Goal: Task Accomplishment & Management: Manage account settings

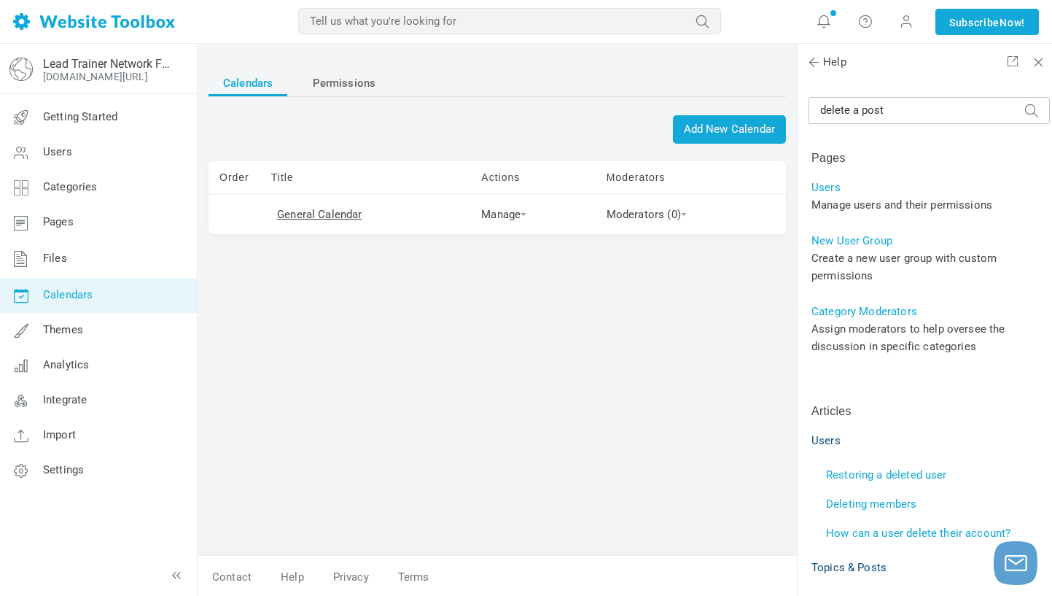
scroll to position [37, 0]
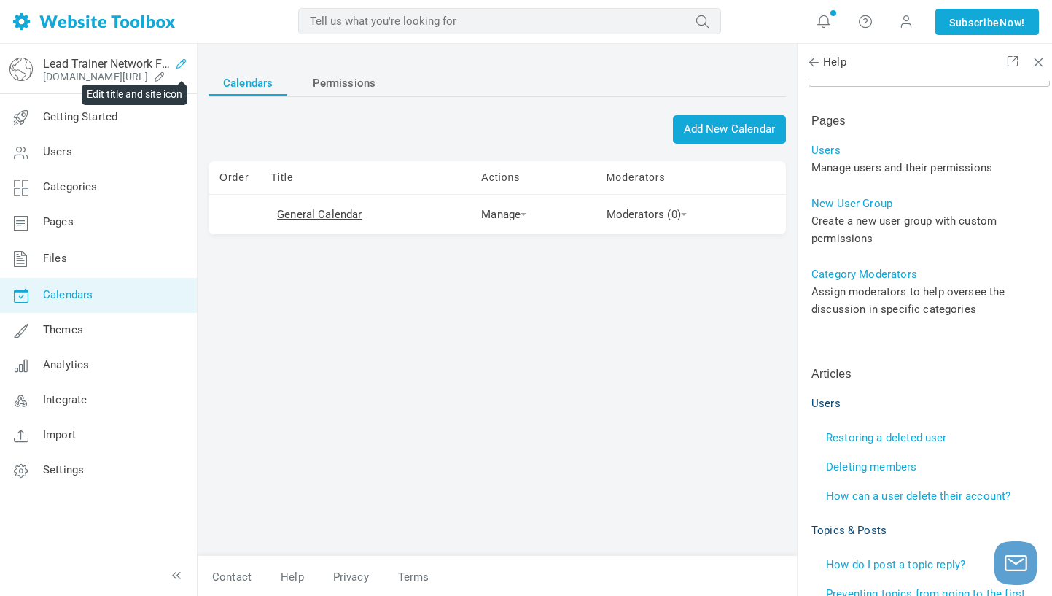
click at [176, 63] on icon at bounding box center [181, 64] width 23 height 12
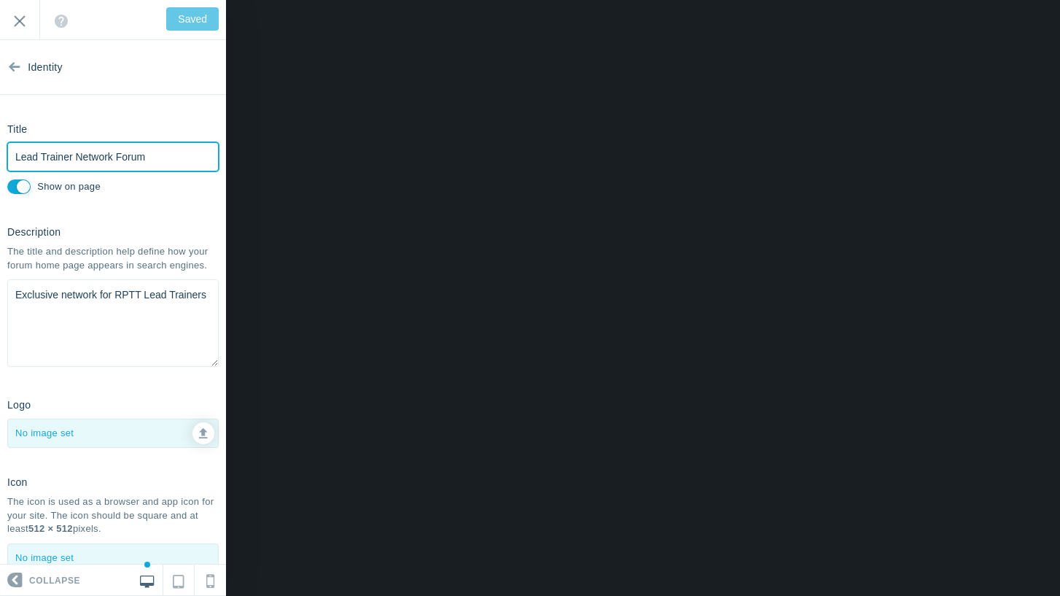
click at [119, 160] on input "Lead Trainer Network Forum" at bounding box center [112, 156] width 211 height 29
drag, startPoint x: 74, startPoint y: 160, endPoint x: 6, endPoint y: 147, distance: 68.9
click at [6, 147] on div "Title Lead Trainer Network Forum Please fill out this field. Show on page" at bounding box center [113, 157] width 226 height 81
type input "RNetwork Forum"
type input "Save"
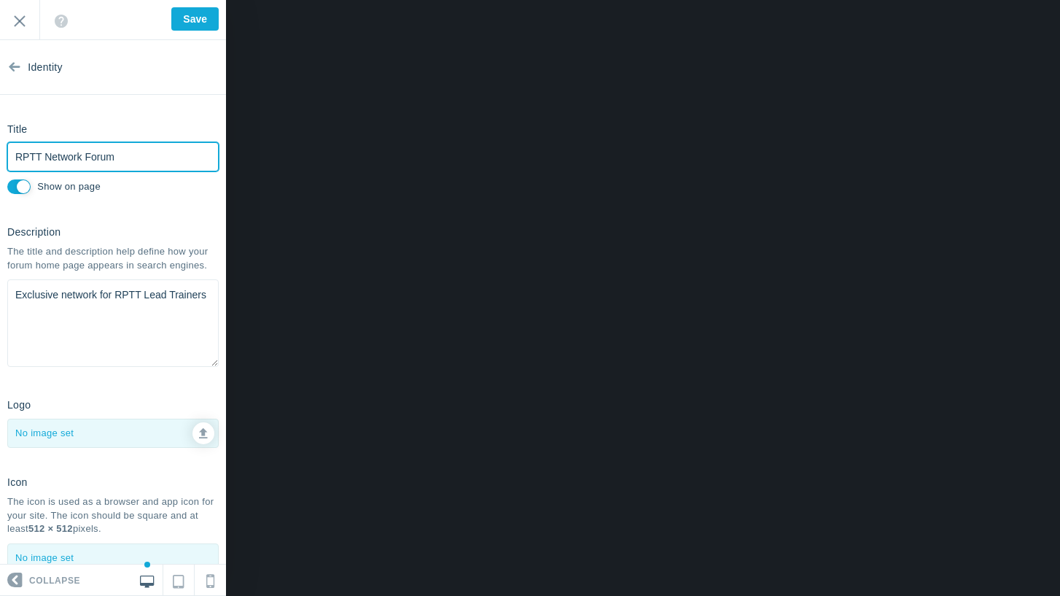
type input "RPTT Network Forum"
click at [165, 319] on textarea "Exclusive network for RPTT Lead Trainers" at bounding box center [112, 323] width 211 height 88
drag, startPoint x: 210, startPoint y: 296, endPoint x: 146, endPoint y: 290, distance: 64.4
click at [146, 290] on textarea "Exclusive network for RPTT Lead Trainers" at bounding box center [112, 323] width 211 height 88
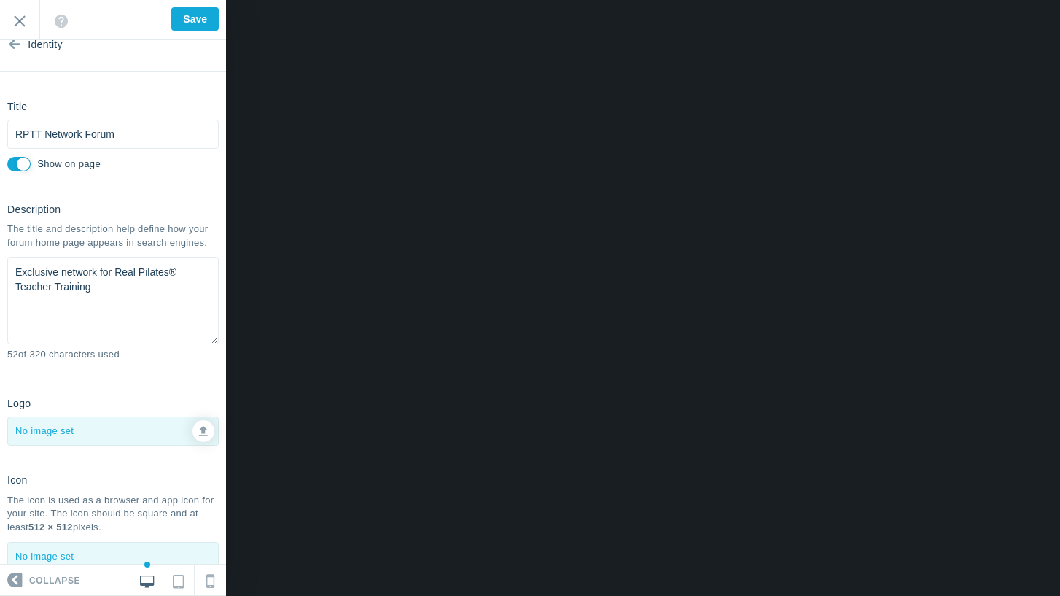
scroll to position [21, 0]
type textarea "Exclusive network for Real Pilates® Teacher Training"
click at [200, 432] on icon at bounding box center [203, 430] width 9 height 10
type input "C:\fakepath\Real_Pilates_Teacher_Training_Logo_Horizontal_Color_Positive_CMYK c…"
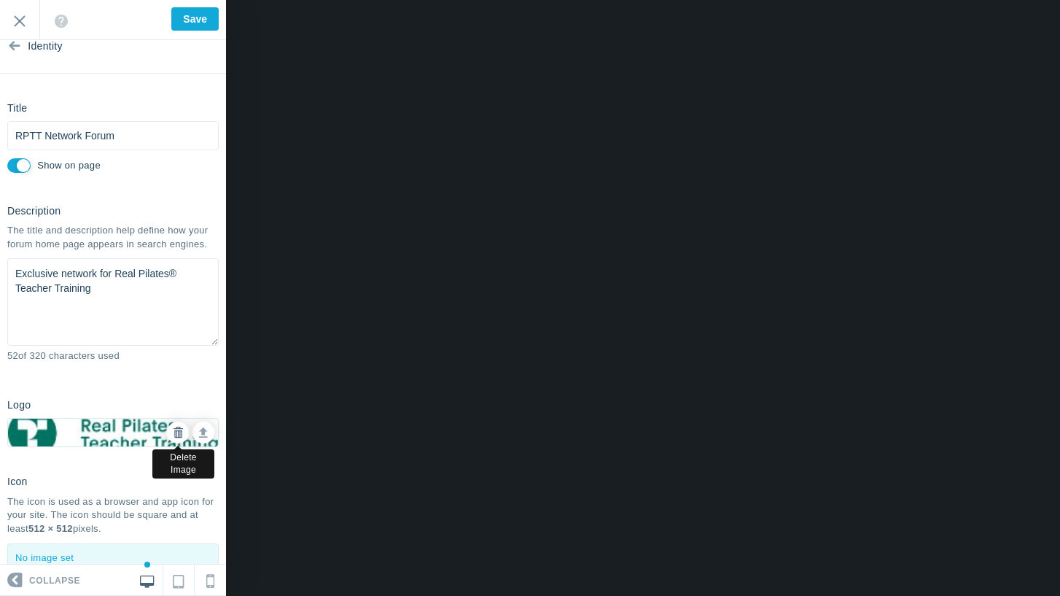
click at [182, 434] on icon at bounding box center [178, 432] width 10 height 10
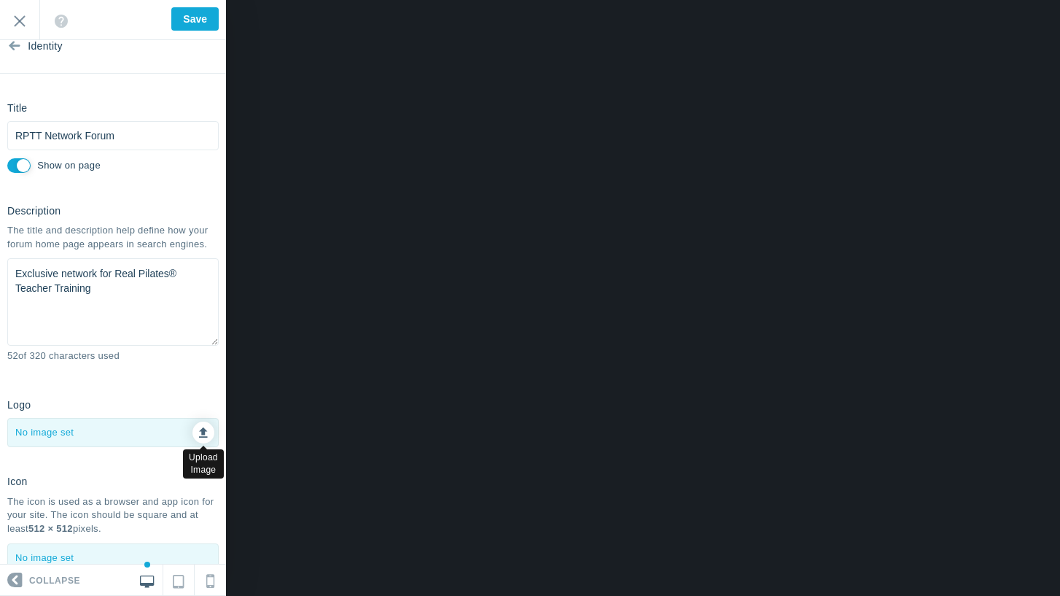
click at [202, 434] on icon at bounding box center [203, 430] width 9 height 10
type input "C:\fakepath\Real_Pilates_Teacher_Training_Marque_Color_Positive_Pantone (1) (1)…"
checkbox input "false"
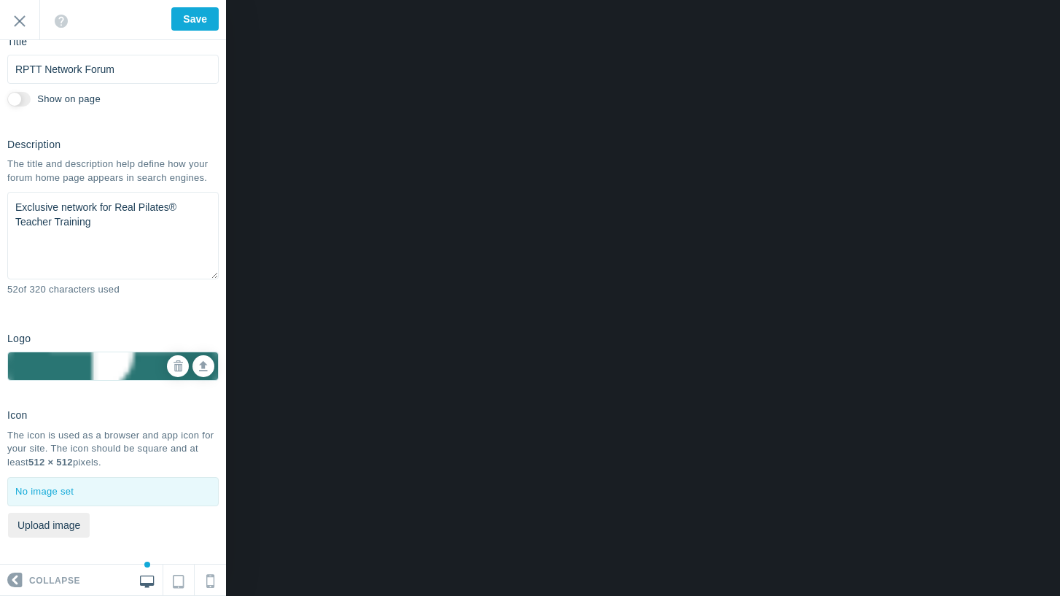
scroll to position [88, 0]
click at [190, 8] on input "Save" at bounding box center [194, 18] width 47 height 23
type input "Saved"
